Goal: Task Accomplishment & Management: Manage account settings

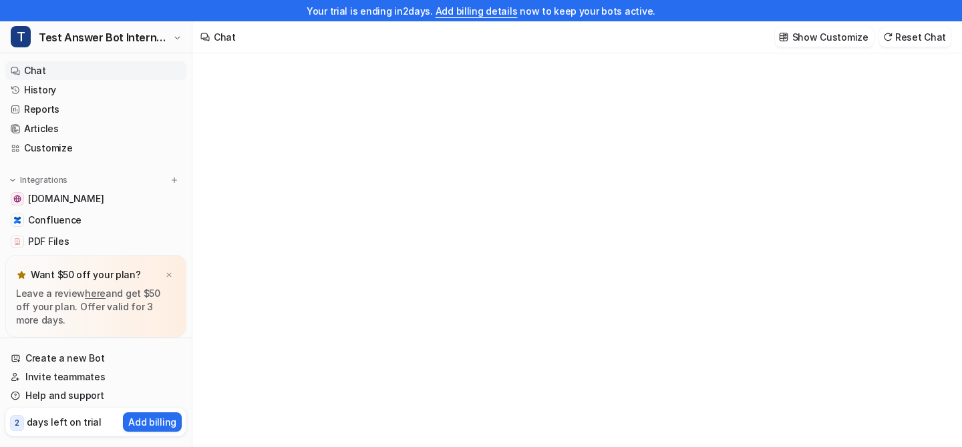
type textarea "**********"
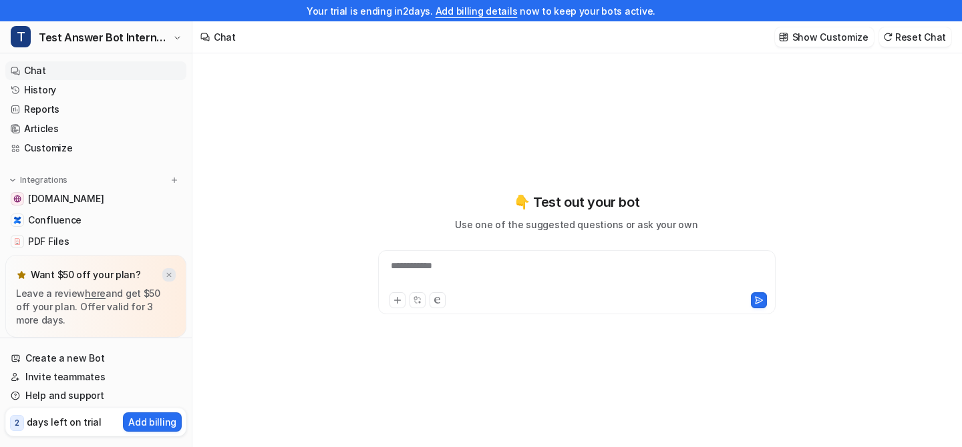
click at [170, 269] on div at bounding box center [168, 274] width 13 height 13
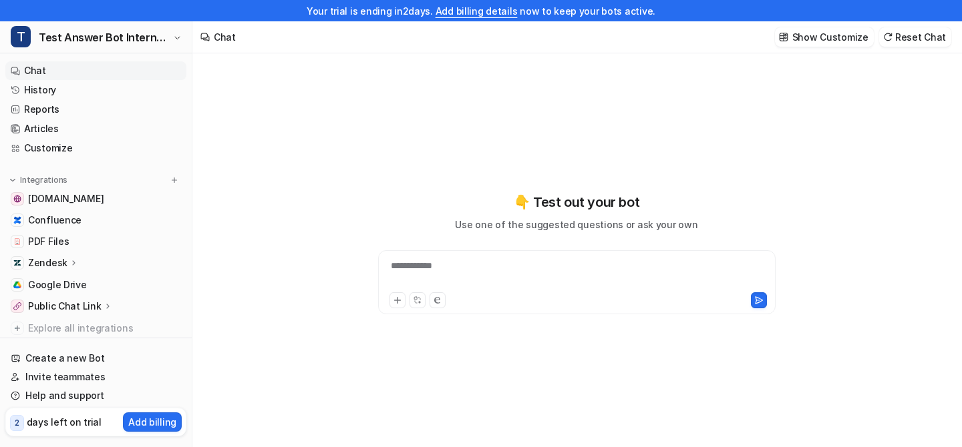
click at [72, 262] on icon at bounding box center [73, 262] width 3 height 5
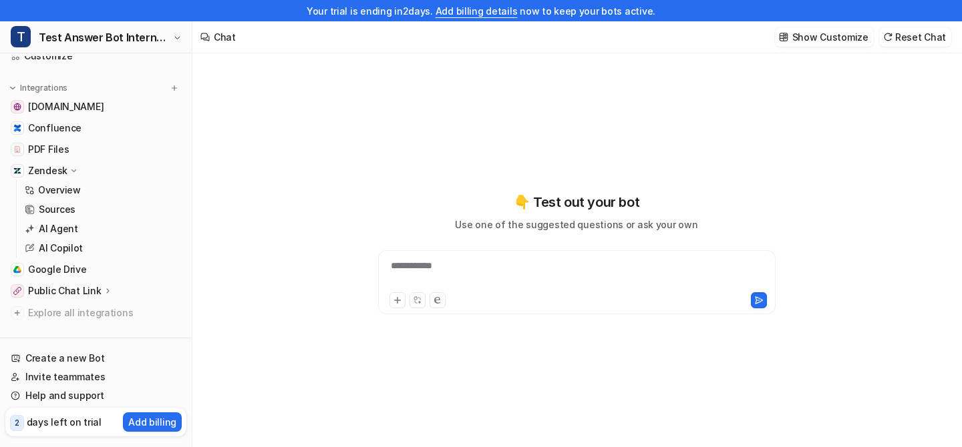
scroll to position [114, 0]
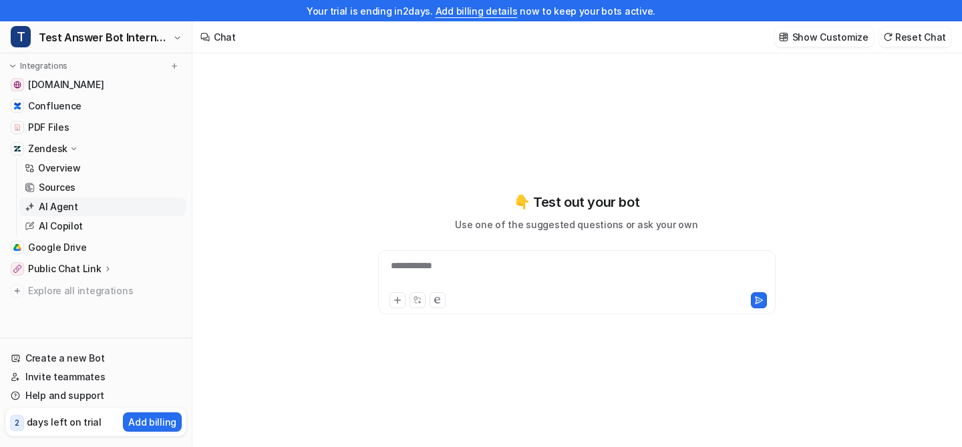
click at [53, 211] on p "AI Agent" at bounding box center [58, 206] width 39 height 13
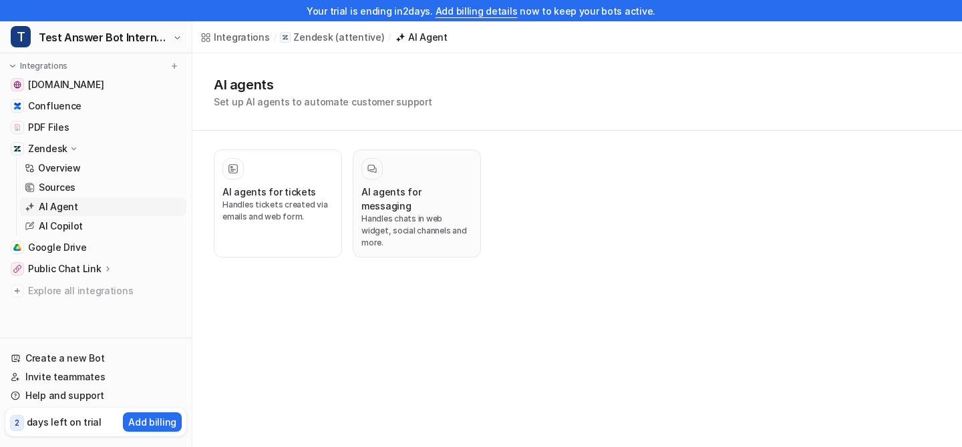
click at [425, 187] on h3 "AI agents for messaging" at bounding box center [416, 199] width 111 height 28
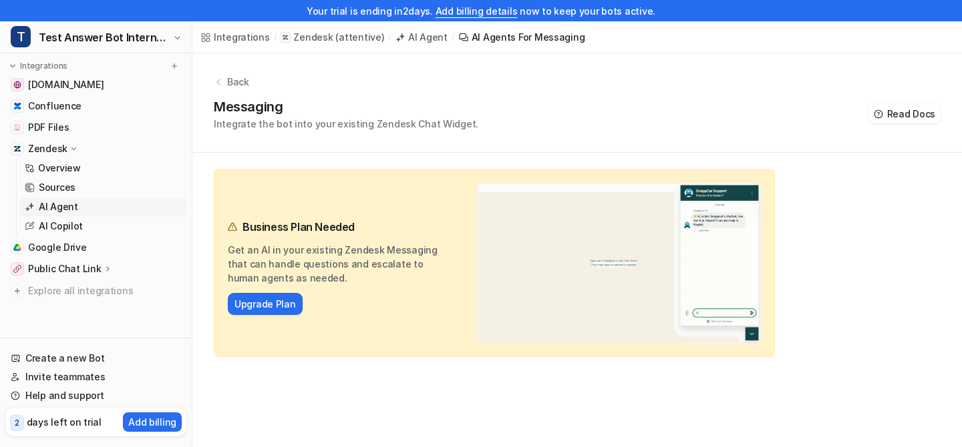
click at [221, 76] on div "Back" at bounding box center [577, 82] width 727 height 14
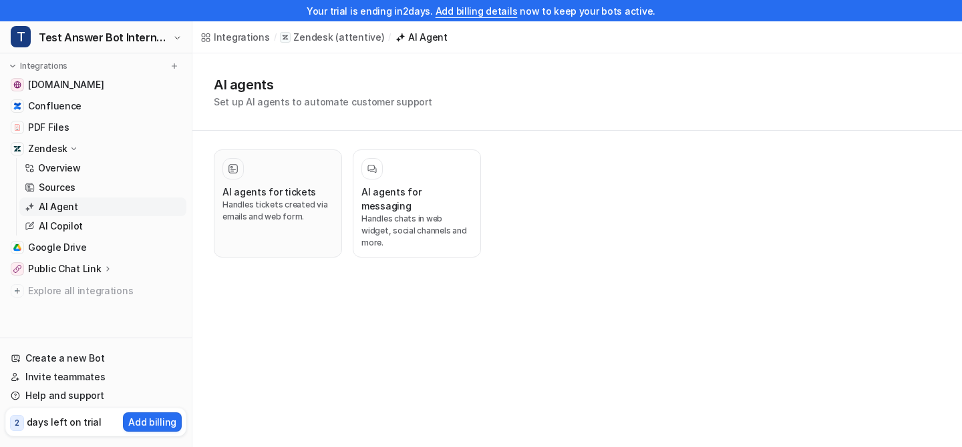
click at [258, 199] on p "Handles tickets created via emails and web form." at bounding box center [277, 211] width 111 height 24
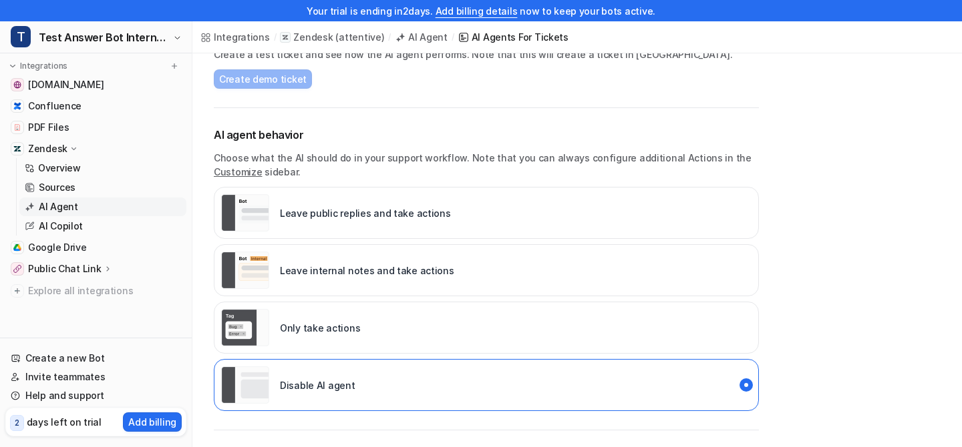
scroll to position [162, 0]
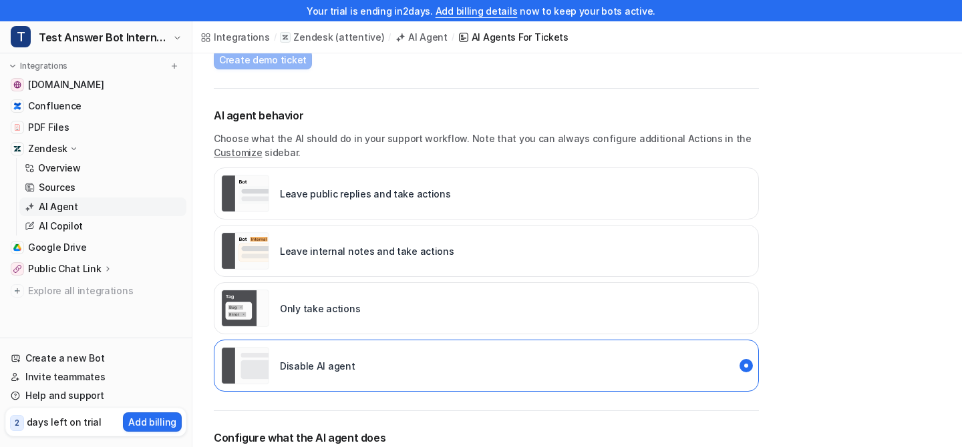
click at [404, 258] on p "Leave internal notes and take actions" at bounding box center [367, 251] width 174 height 14
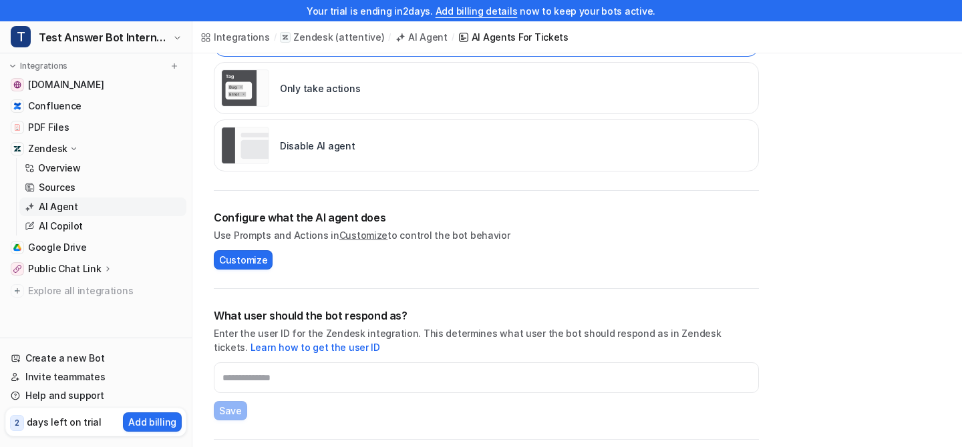
scroll to position [395, 0]
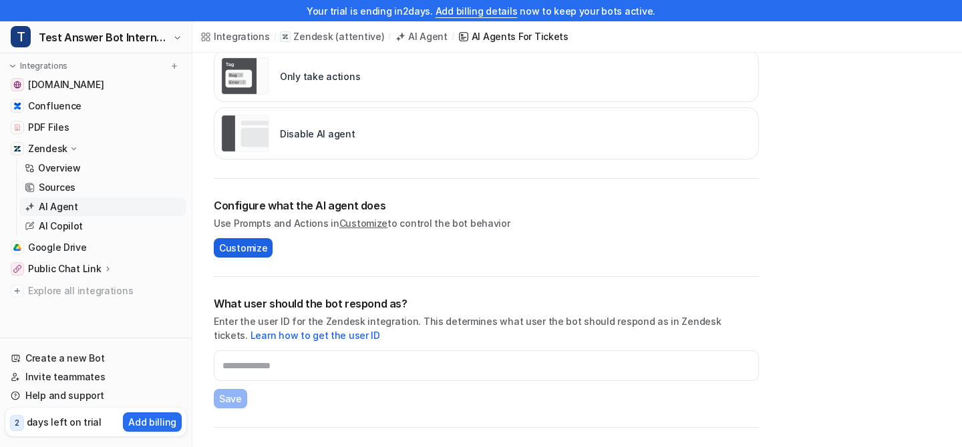
click at [250, 257] on button "Customize" at bounding box center [243, 247] width 59 height 19
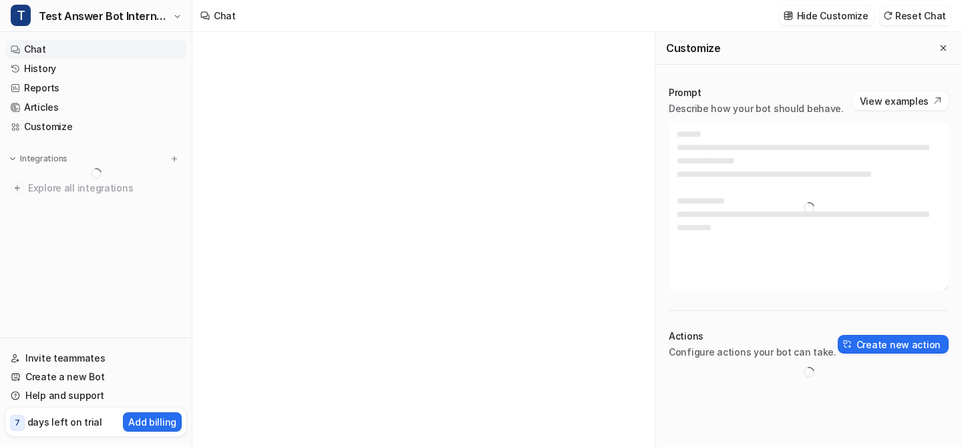
type textarea "**********"
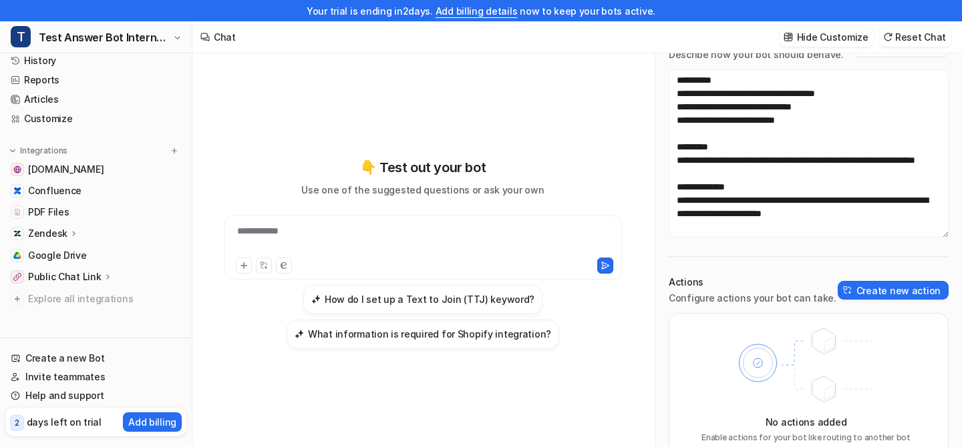
scroll to position [31, 0]
click at [62, 232] on p "Zendesk" at bounding box center [47, 232] width 39 height 13
click at [49, 293] on p "AI Agent" at bounding box center [58, 290] width 39 height 13
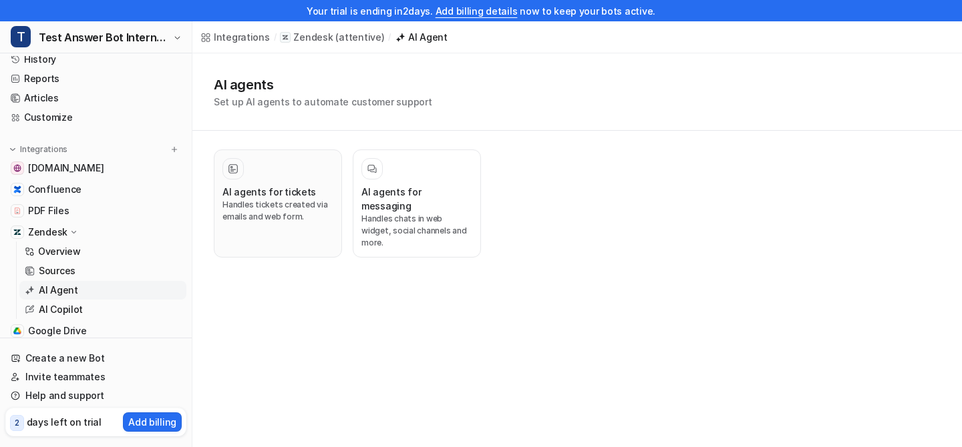
click at [228, 188] on h3 "AI agents for tickets" at bounding box center [268, 192] width 93 height 14
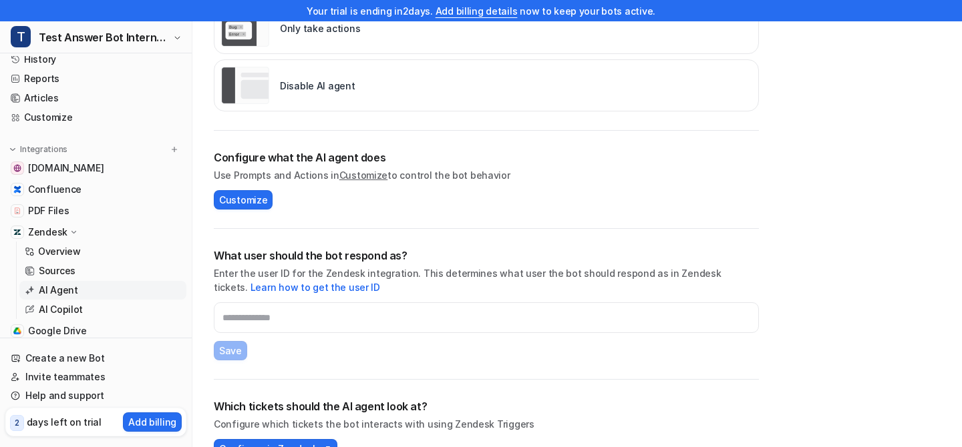
scroll to position [473, 0]
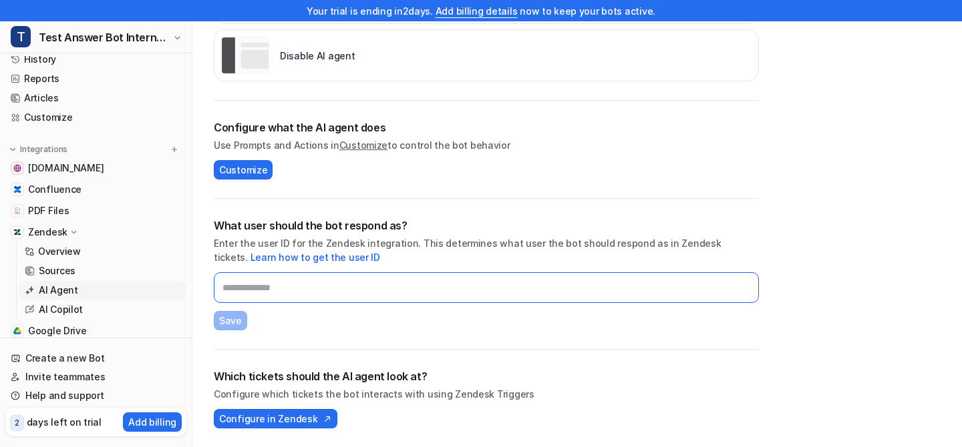
click at [242, 288] on input "text" at bounding box center [486, 287] width 545 height 31
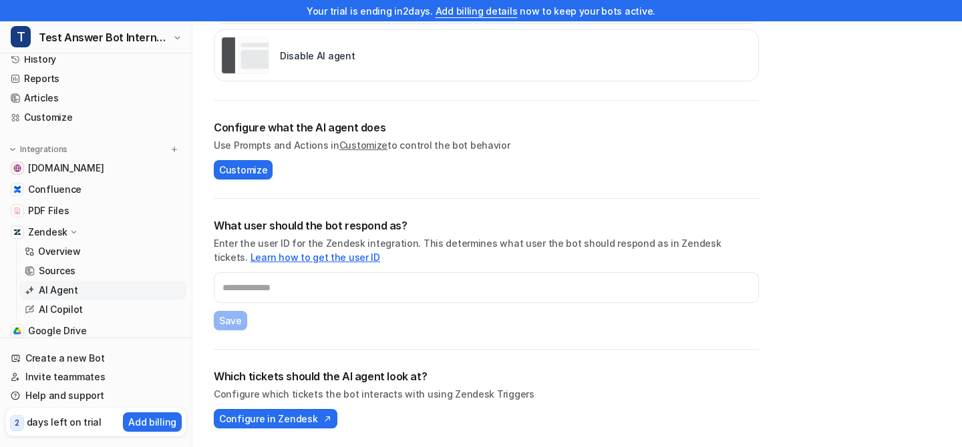
click at [288, 259] on link "Learn how to get the user ID" at bounding box center [315, 257] width 130 height 11
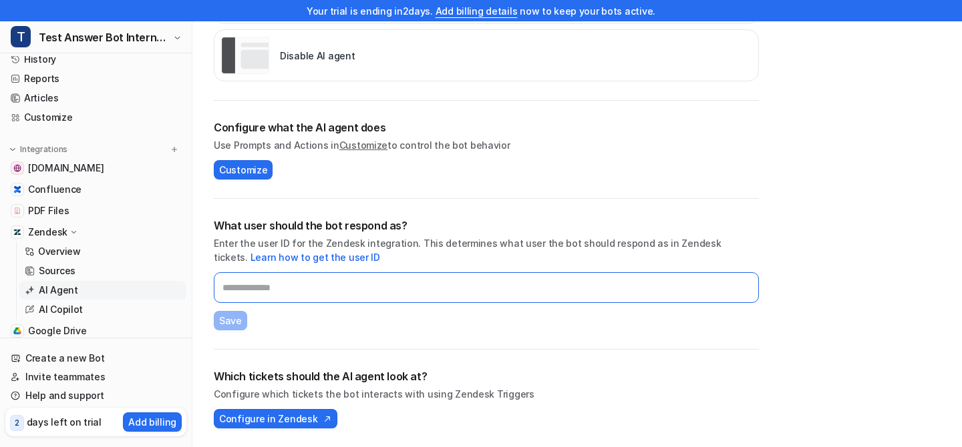
click at [240, 290] on input "text" at bounding box center [486, 287] width 545 height 31
paste input "*****"
type input "*****"
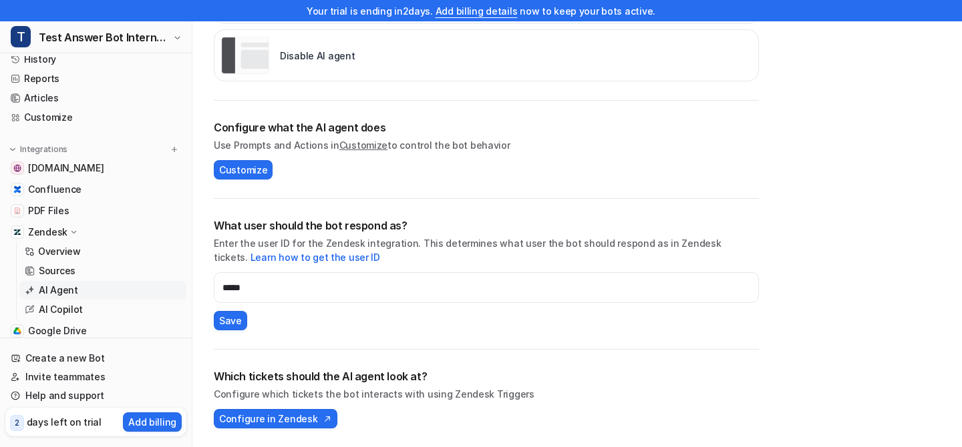
click at [324, 323] on div "What user should the bot respond as? Enter the user ID for the Zendesk integrat…" at bounding box center [486, 274] width 545 height 113
click at [235, 320] on span "Save" at bounding box center [230, 321] width 23 height 14
click at [294, 425] on span "Configure in Zendesk" at bounding box center [268, 419] width 98 height 14
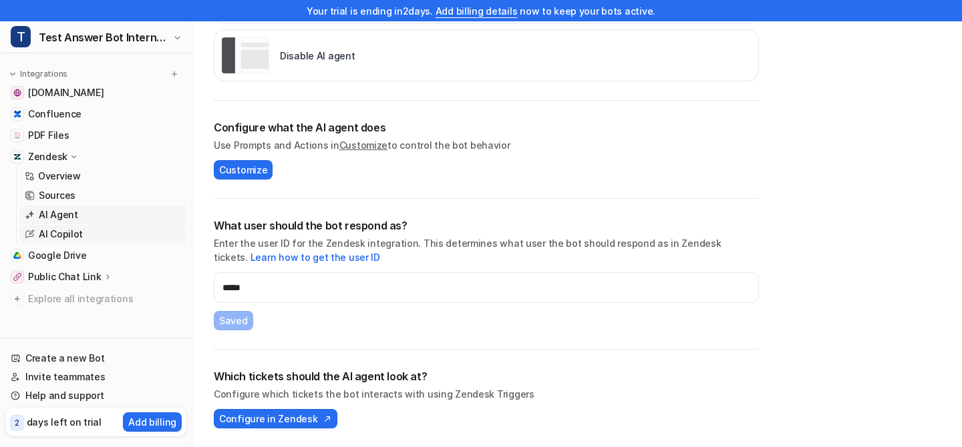
scroll to position [104, 0]
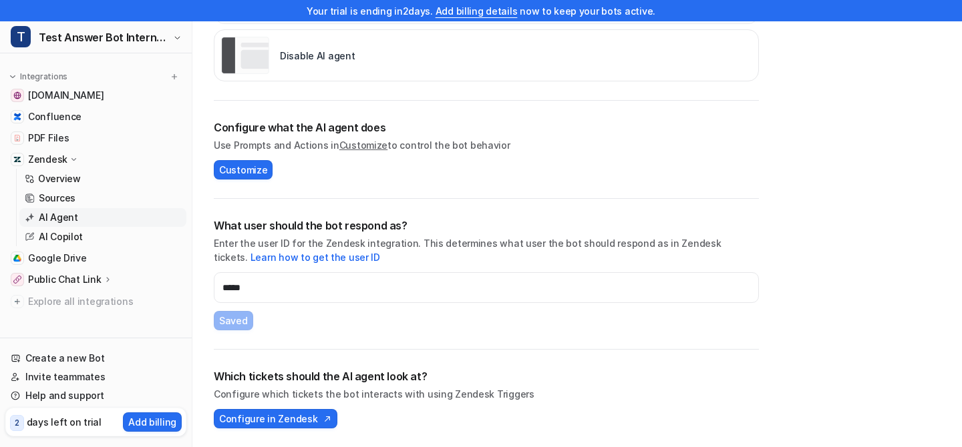
click at [120, 218] on link "AI Agent" at bounding box center [102, 217] width 167 height 19
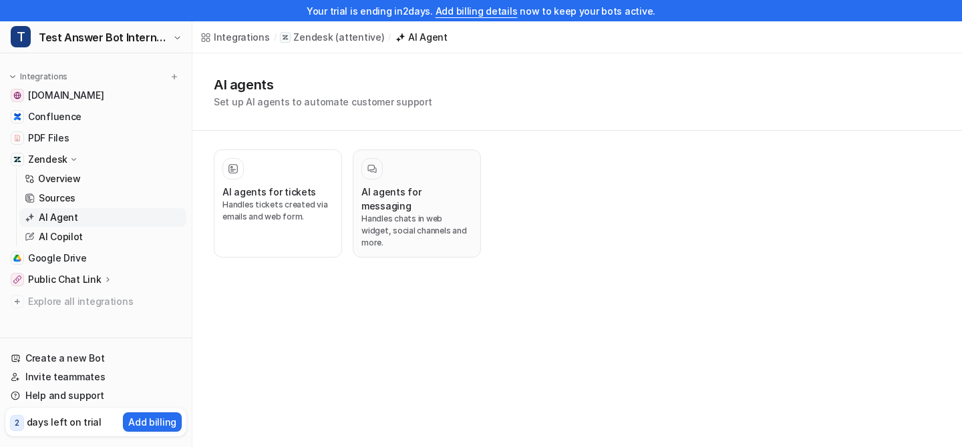
click at [375, 213] on p "Handles chats in web widget, social channels and more." at bounding box center [416, 231] width 111 height 36
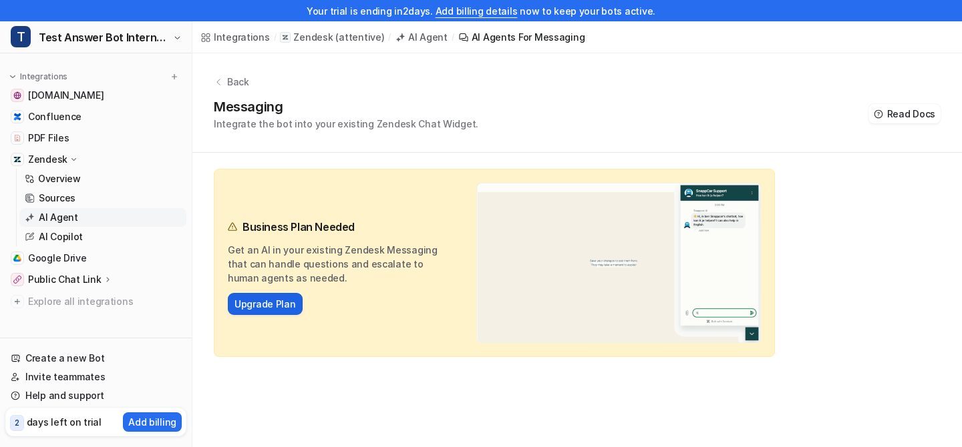
click at [246, 312] on button "Upgrade Plan" at bounding box center [265, 304] width 75 height 22
click at [278, 305] on link "Upgrade Plan" at bounding box center [264, 304] width 61 height 14
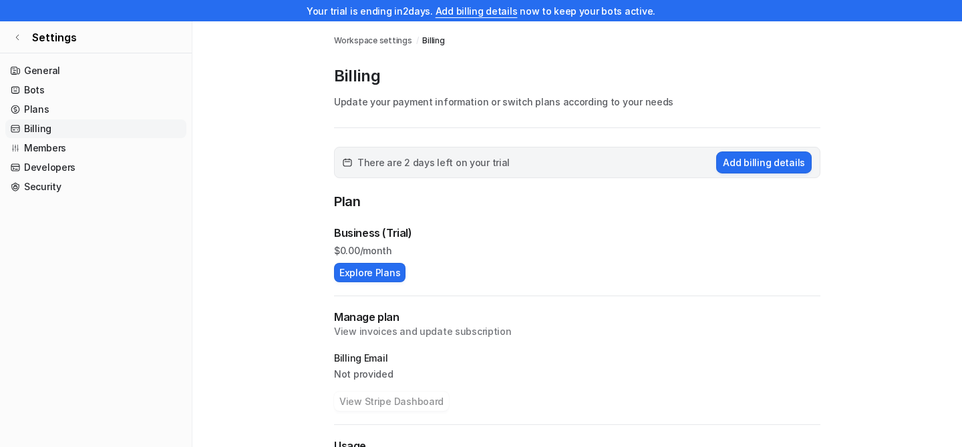
click at [367, 262] on div "Business (Trial) $ 0.00/month Explore Plans" at bounding box center [577, 253] width 486 height 57
click at [365, 274] on button "Explore Plans" at bounding box center [369, 272] width 71 height 19
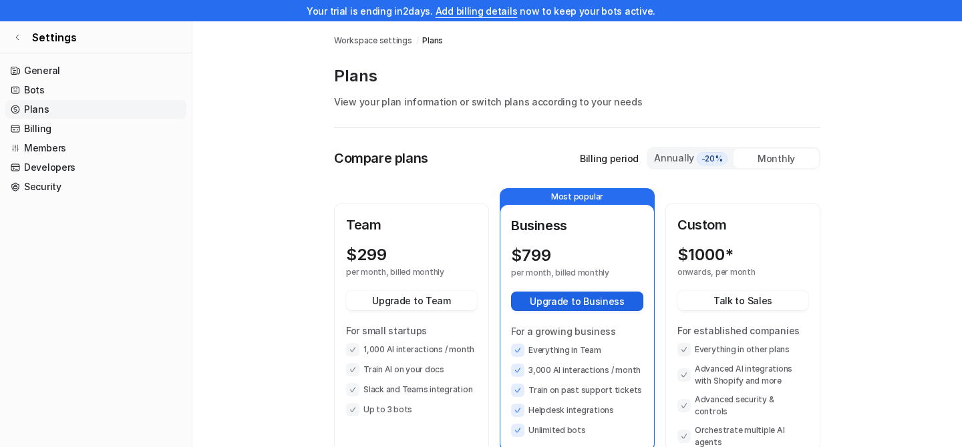
click at [568, 301] on button "Upgrade to Business" at bounding box center [577, 301] width 132 height 19
click at [81, 69] on link "General" at bounding box center [95, 70] width 181 height 19
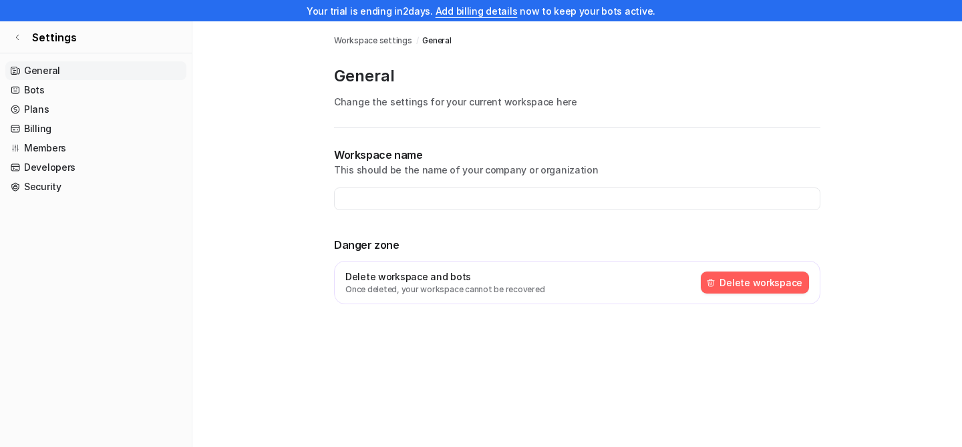
type input "**********"
click at [63, 93] on link "Bots" at bounding box center [95, 90] width 181 height 19
